Goal: Task Accomplishment & Management: Complete application form

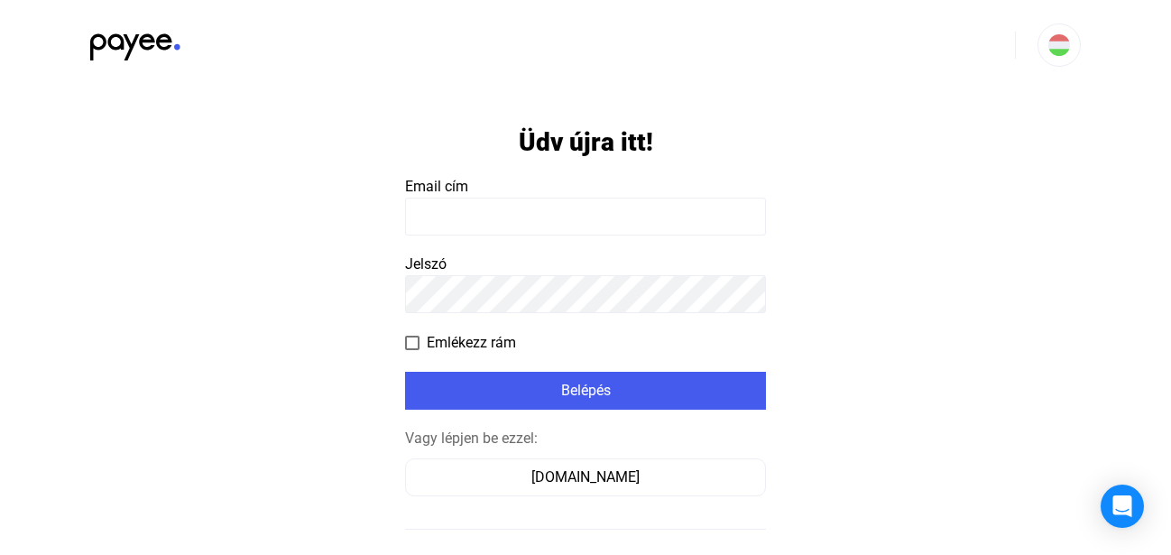
click at [505, 227] on input at bounding box center [585, 217] width 361 height 38
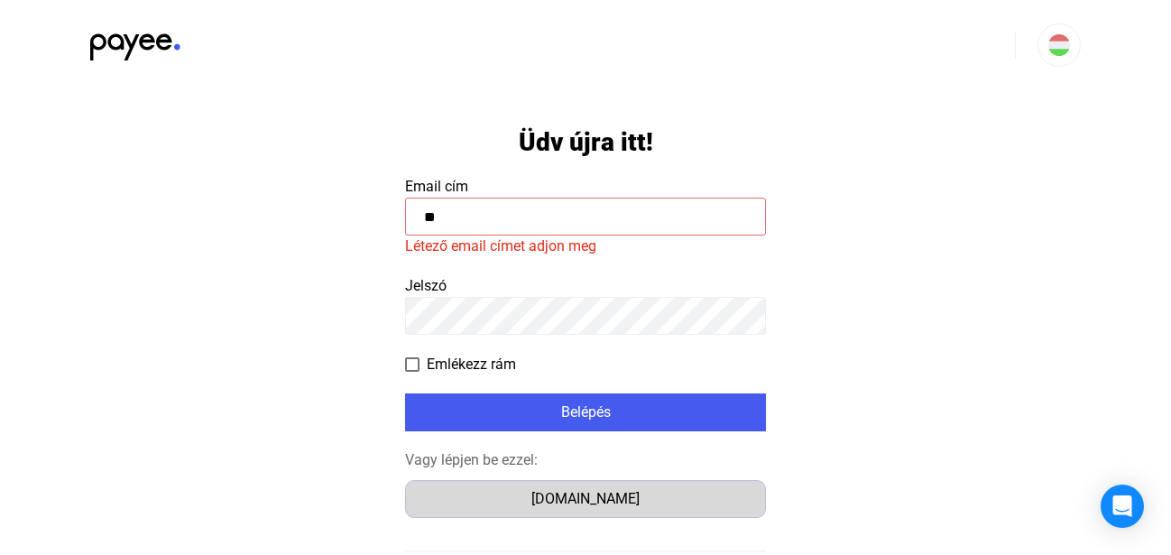
type input "**"
click at [522, 495] on div "[DOMAIN_NAME]" at bounding box center [586, 499] width 348 height 22
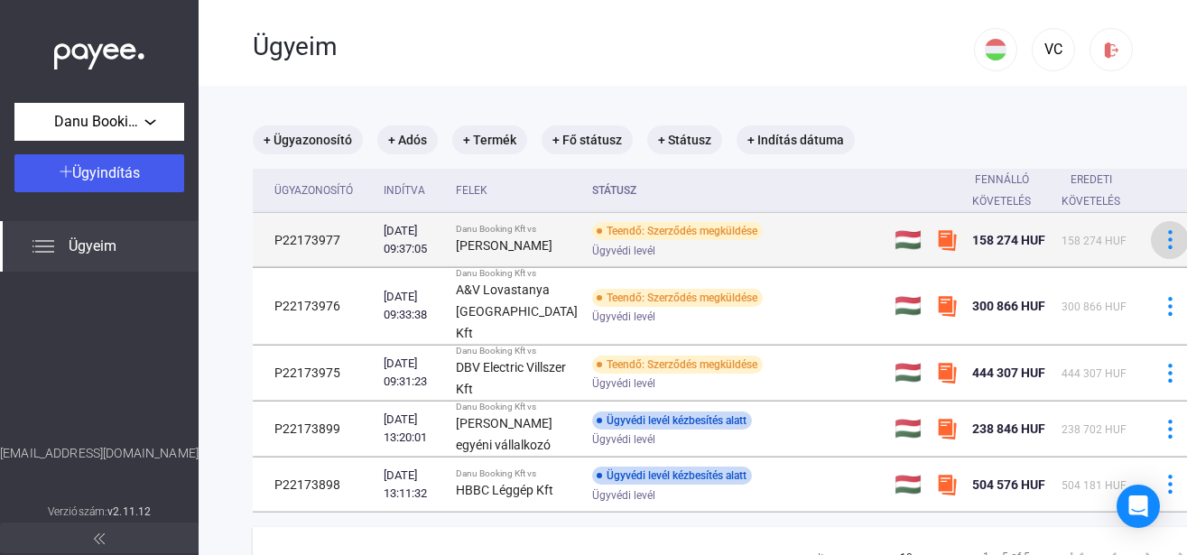
click at [1161, 247] on img at bounding box center [1170, 239] width 19 height 19
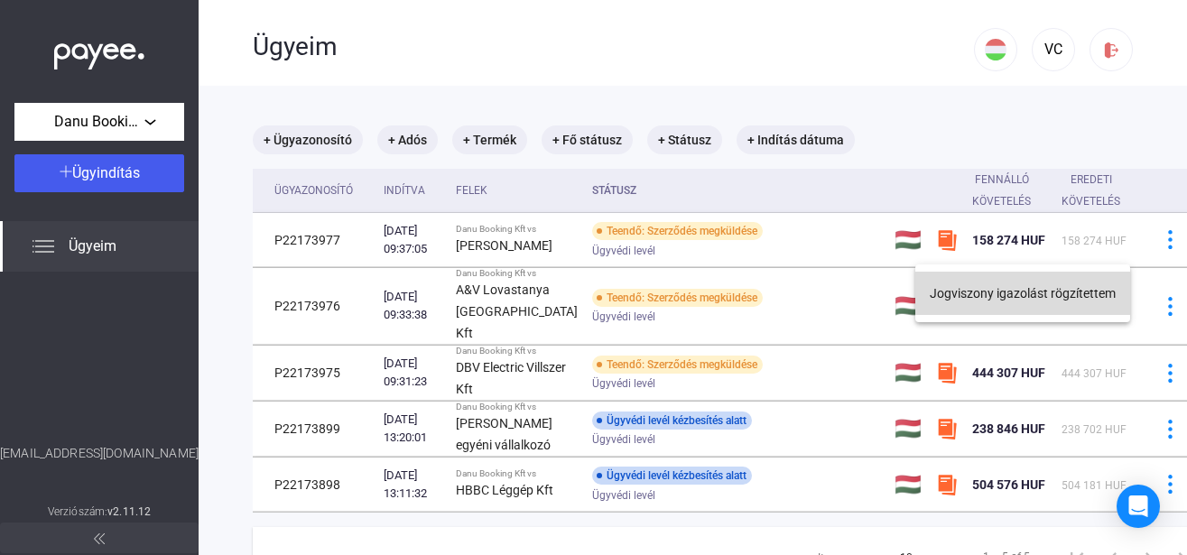
click at [1035, 292] on button "Jogviszony igazolást rögzítettem" at bounding box center [1022, 293] width 215 height 43
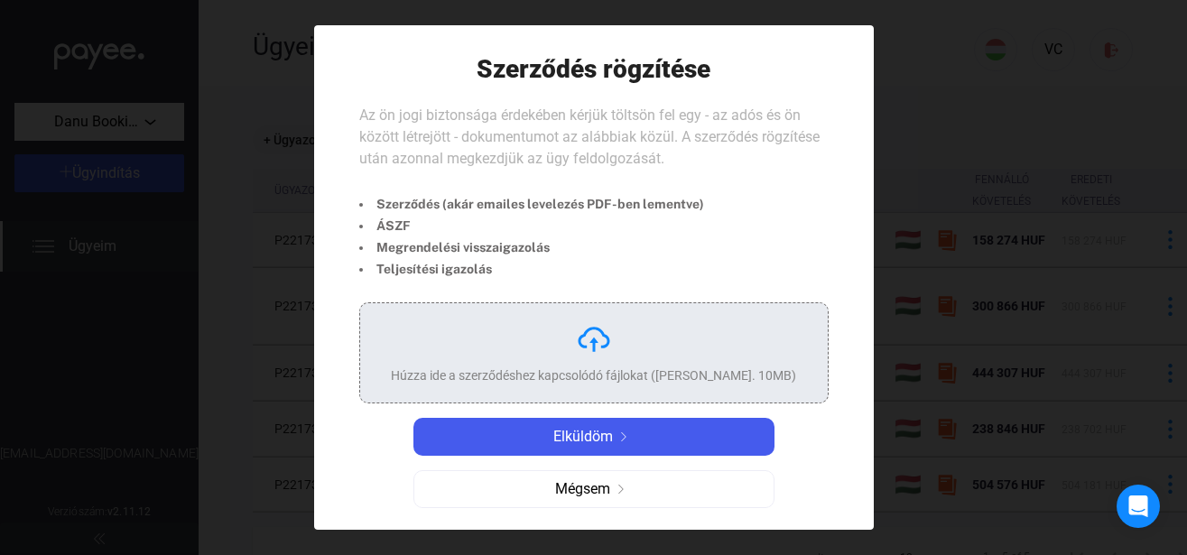
click at [578, 347] on img at bounding box center [594, 339] width 36 height 36
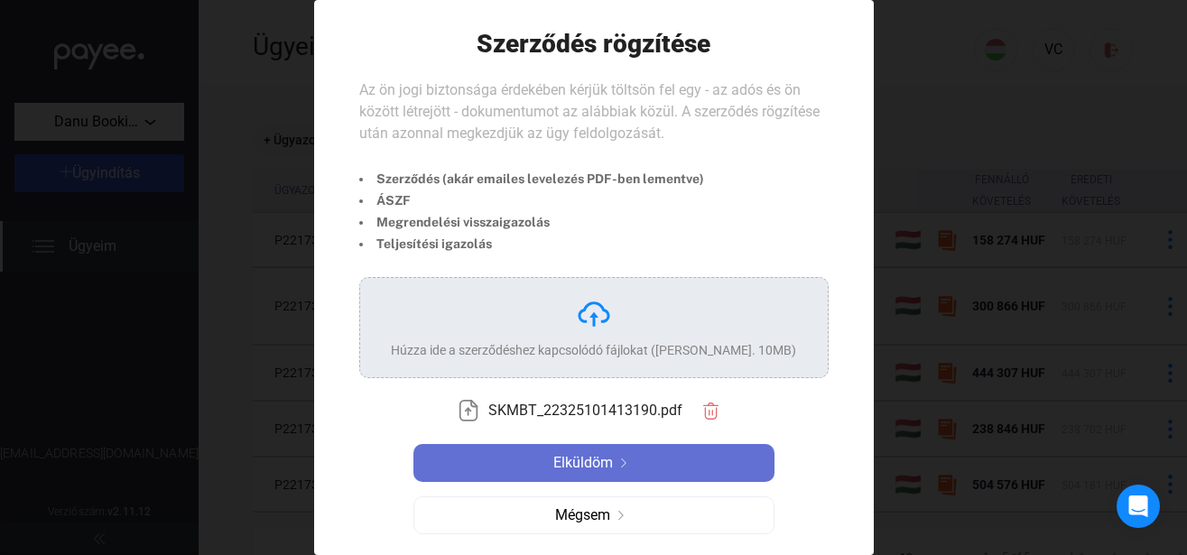
click at [570, 458] on span "Elküldöm" at bounding box center [583, 463] width 60 height 22
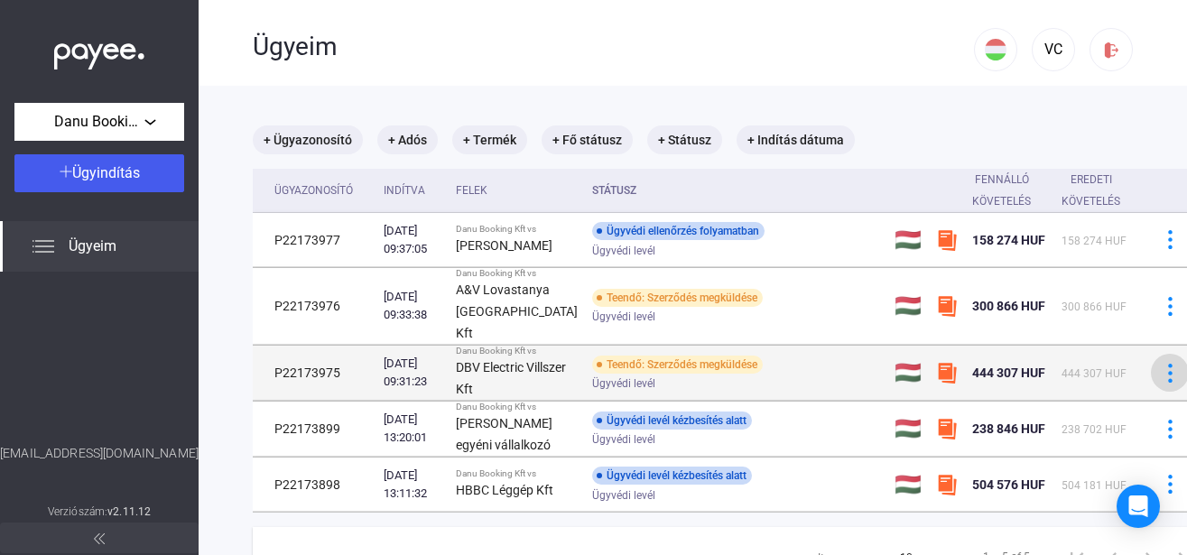
click at [1161, 383] on img at bounding box center [1170, 373] width 19 height 19
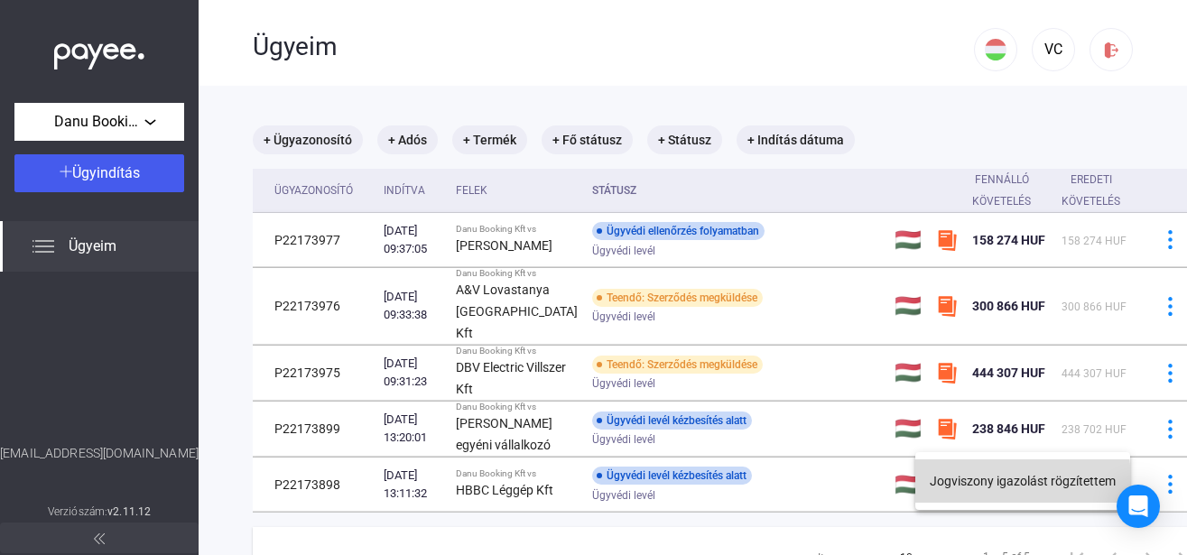
click at [1004, 480] on button "Jogviszony igazolást rögzítettem" at bounding box center [1022, 480] width 215 height 43
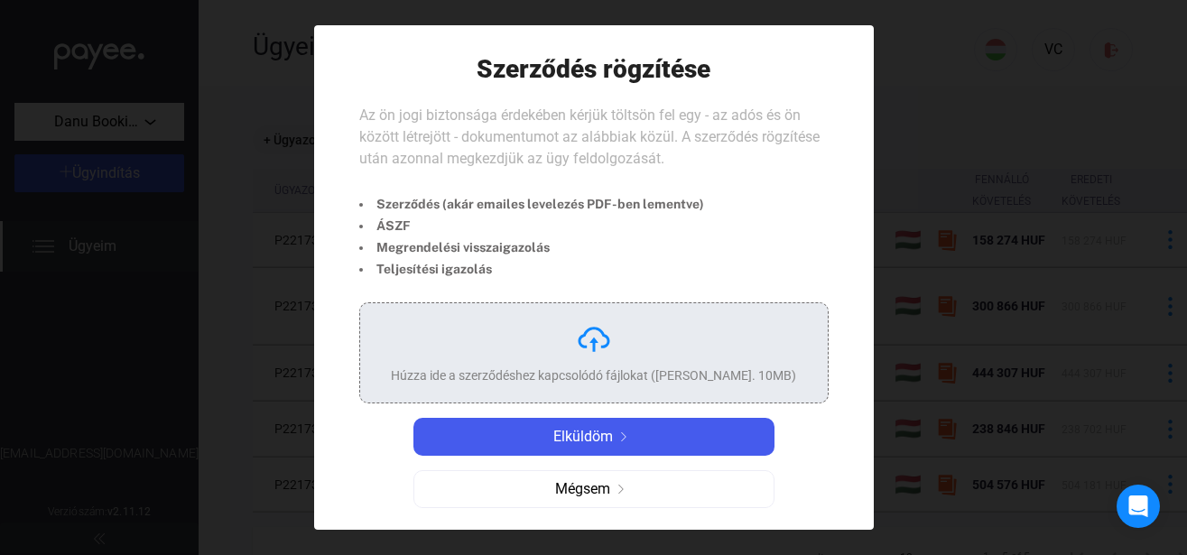
click at [485, 322] on div "Húzza ide a szerződéshez kapcsolódó fájlokat (Max. 10MB)" at bounding box center [593, 352] width 405 height 63
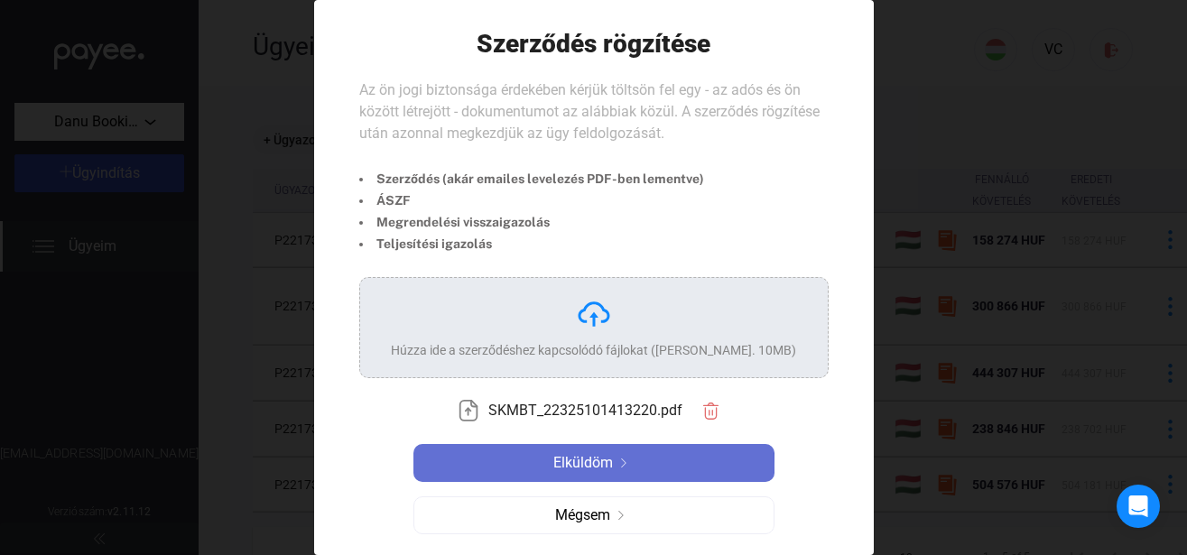
click at [545, 467] on div "Elküldöm" at bounding box center [594, 463] width 350 height 22
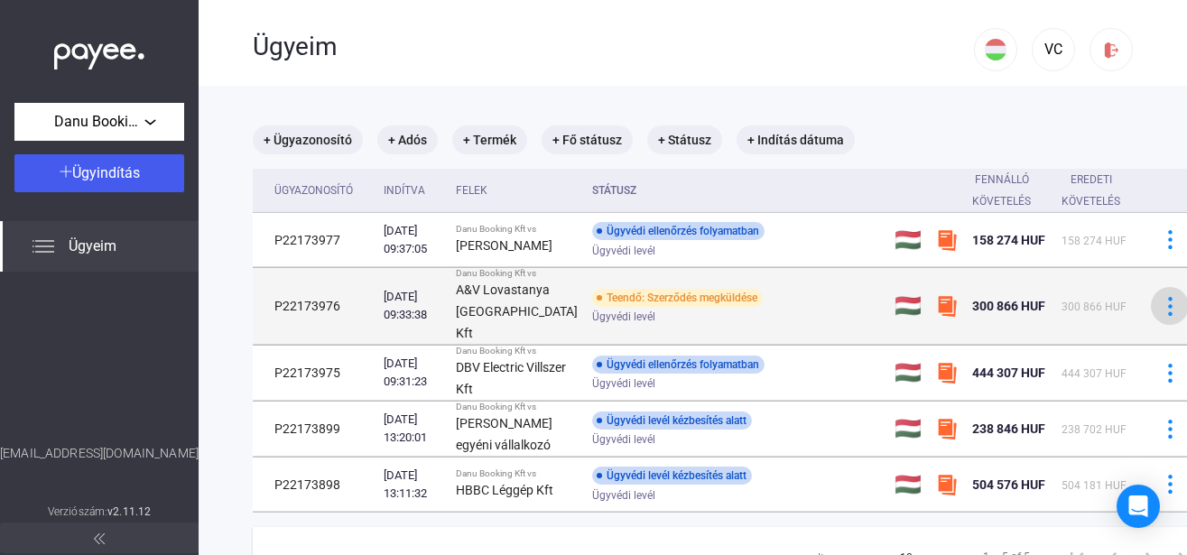
click at [1161, 316] on img at bounding box center [1170, 306] width 19 height 19
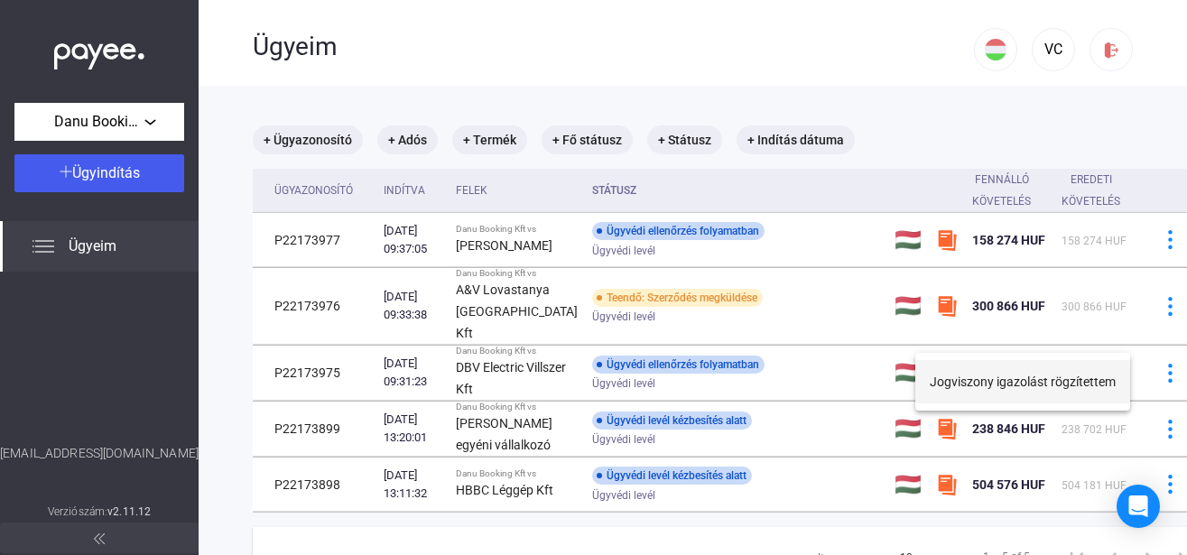
click at [991, 381] on button "Jogviszony igazolást rögzítettem" at bounding box center [1022, 381] width 215 height 43
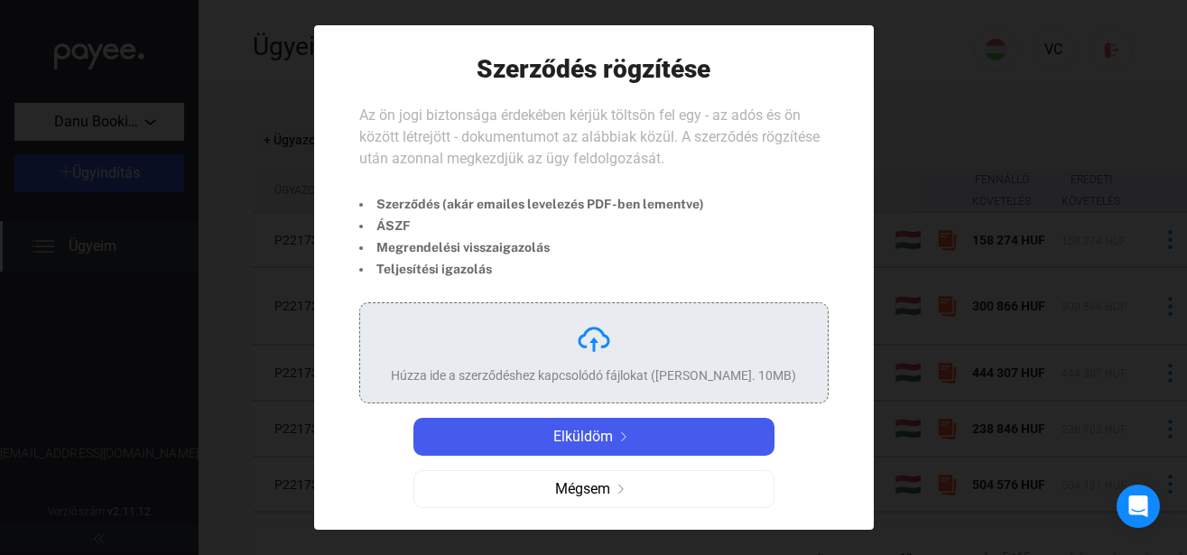
click at [497, 351] on div "Húzza ide a szerződéshez kapcsolódó fájlokat (Max. 10MB)" at bounding box center [593, 352] width 405 height 63
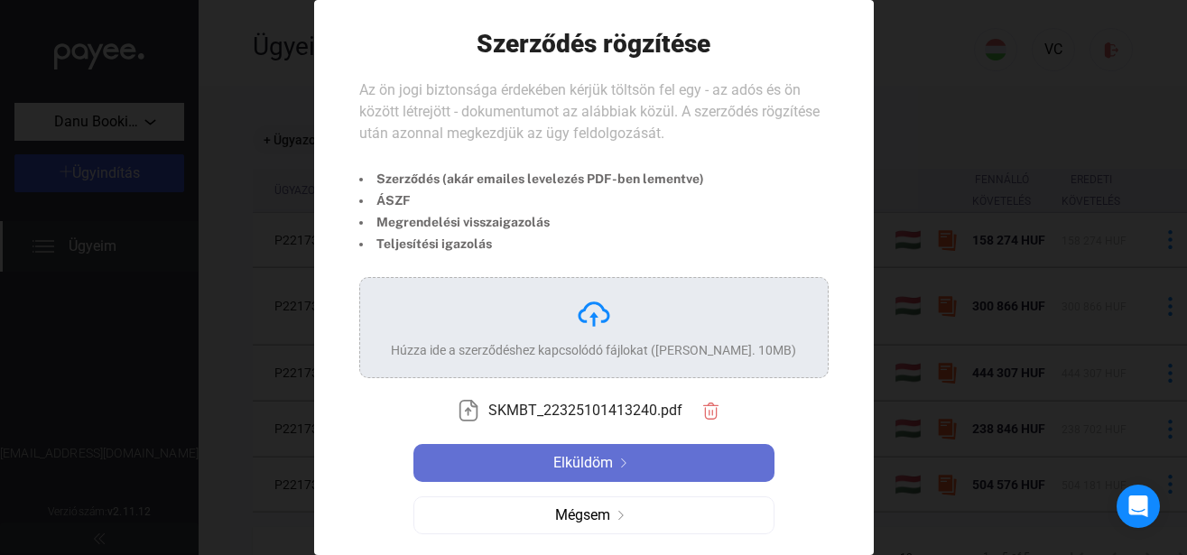
click at [646, 458] on div "Elküldöm" at bounding box center [594, 463] width 350 height 22
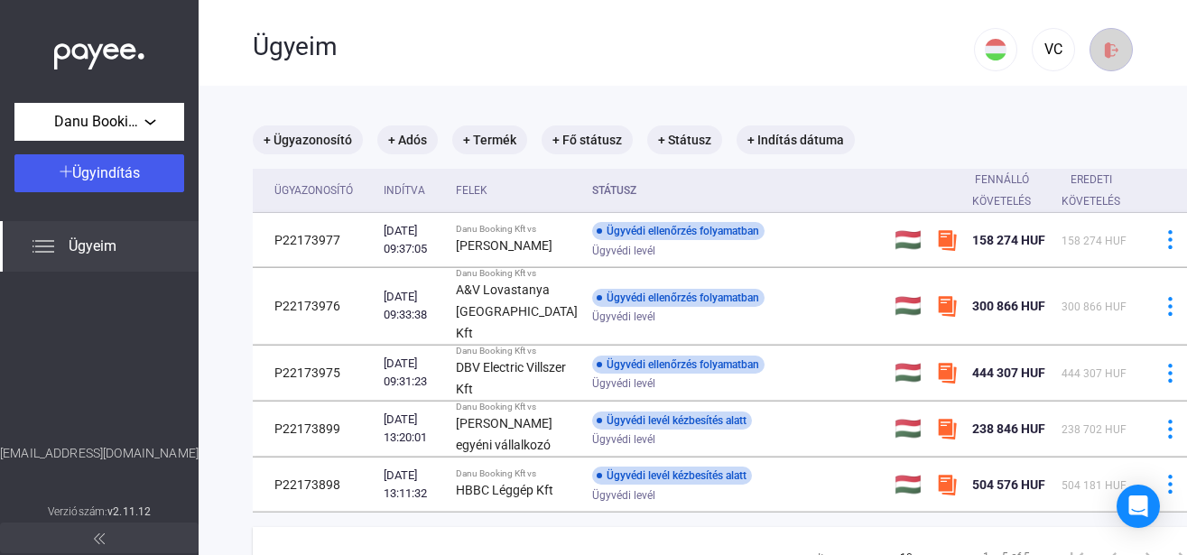
click at [1102, 51] on img at bounding box center [1111, 50] width 19 height 19
